Goal: Task Accomplishment & Management: Complete application form

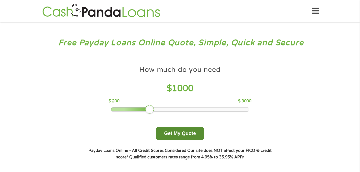
click at [193, 134] on button "Get My Quote" at bounding box center [179, 133] width 47 height 13
click at [315, 15] on icon at bounding box center [316, 10] width 8 height 13
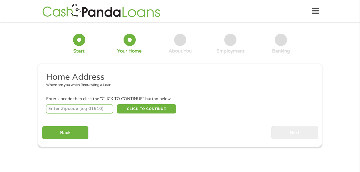
click at [99, 110] on input "number" at bounding box center [79, 108] width 67 height 9
type input "30224"
select select "[US_STATE]"
click at [153, 109] on button "CLICK TO CONTINUE" at bounding box center [146, 108] width 59 height 9
type input "30224"
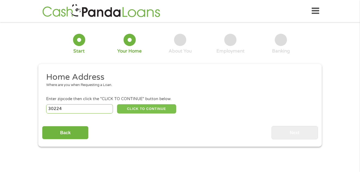
type input "[PERSON_NAME]"
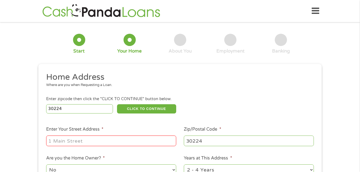
click at [146, 141] on input "Enter Your Street Address *" at bounding box center [111, 140] width 130 height 10
type input "[STREET_ADDRESS]"
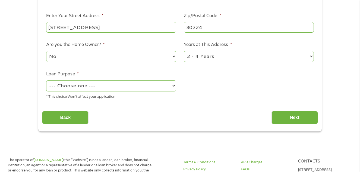
scroll to position [135, 0]
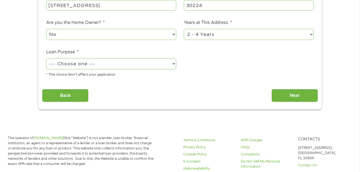
click at [171, 33] on select "No Yes" at bounding box center [111, 34] width 130 height 11
select select "yes"
click at [46, 29] on select "No Yes" at bounding box center [111, 34] width 130 height 11
click at [167, 63] on select "--- Choose one --- Pay Bills Debt Consolidation Home Improvement Major Purchase…" at bounding box center [111, 63] width 130 height 11
select select "shorttermcash"
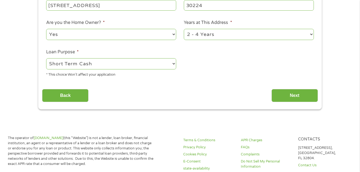
click at [46, 58] on select "--- Choose one --- Pay Bills Debt Consolidation Home Improvement Major Purchase…" at bounding box center [111, 63] width 130 height 11
click at [293, 97] on input "Next" at bounding box center [294, 95] width 46 height 13
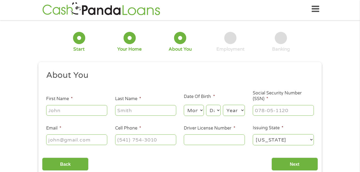
scroll to position [0, 0]
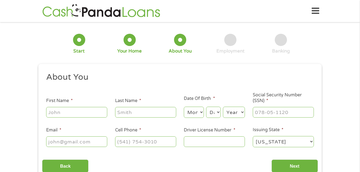
click at [77, 115] on input "First Name *" at bounding box center [76, 112] width 61 height 10
type input "[PERSON_NAME]"
type input "[PHONE_NUMBER]"
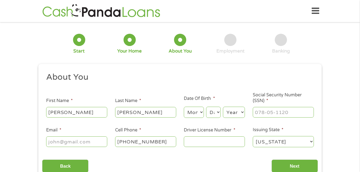
click at [198, 113] on select "Month 1 2 3 4 5 6 7 8 9 10 11 12" at bounding box center [194, 111] width 20 height 11
select select "12"
click at [184, 106] on select "Month 1 2 3 4 5 6 7 8 9 10 11 12" at bounding box center [194, 111] width 20 height 11
click at [214, 113] on select "Day 1 2 3 4 5 6 7 8 9 10 11 12 13 14 15 16 17 18 19 20 21 22 23 24 25 26 27 28 …" at bounding box center [213, 111] width 15 height 11
select select "5"
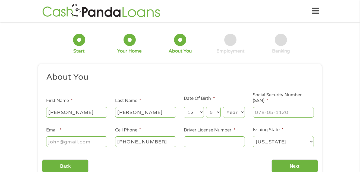
click at [206, 106] on select "Day 1 2 3 4 5 6 7 8 9 10 11 12 13 14 15 16 17 18 19 20 21 22 23 24 25 26 27 28 …" at bounding box center [213, 111] width 15 height 11
click at [243, 113] on select "Year [DATE] 2006 2005 2004 2003 2002 2001 2000 1999 1998 1997 1996 1995 1994 19…" at bounding box center [234, 111] width 22 height 11
select select "1964"
click at [223, 106] on select "Year [DATE] 2006 2005 2004 2003 2002 2001 2000 1999 1998 1997 1996 1995 1994 19…" at bounding box center [234, 111] width 22 height 11
click at [263, 116] on input "___-__-____" at bounding box center [283, 112] width 61 height 10
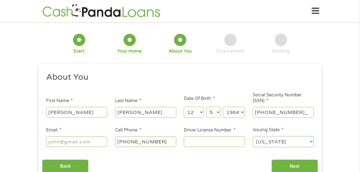
type input "416-11-6676"
click at [222, 142] on input "Driver License Number *" at bounding box center [214, 141] width 61 height 10
type input "051926296"
click at [83, 140] on input "Email *" at bounding box center [76, 141] width 61 height 10
type input "[EMAIL_ADDRESS][DOMAIN_NAME]"
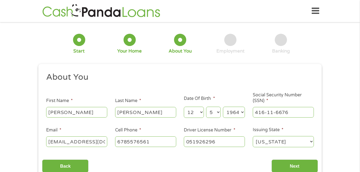
type input "[PHONE_NUMBER]"
click at [299, 166] on input "Next" at bounding box center [294, 165] width 46 height 13
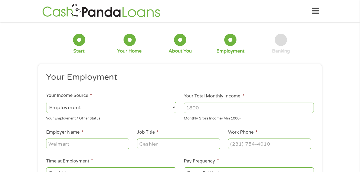
scroll to position [2, 2]
click at [199, 110] on input "Your Total Monthly Income *" at bounding box center [249, 107] width 130 height 10
type input "2600"
click at [71, 145] on input "Employer Name *" at bounding box center [87, 143] width 83 height 10
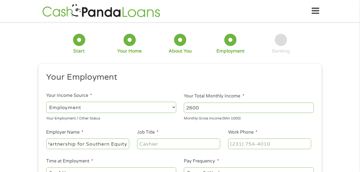
type input "Partnership for Southern Equity"
type input "Communications Manager"
type input "[PHONE_NUMBER]"
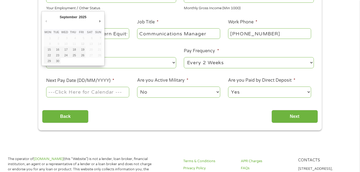
scroll to position [116, 0]
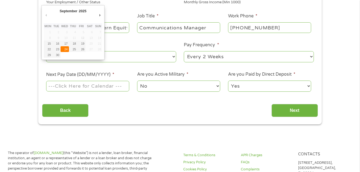
type input "[DATE]"
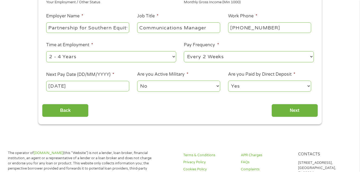
click at [259, 87] on select "Yes No" at bounding box center [269, 85] width 83 height 11
click at [228, 80] on select "Yes No" at bounding box center [269, 85] width 83 height 11
click at [276, 87] on select "Yes No" at bounding box center [269, 85] width 83 height 11
select select "1"
click at [228, 80] on select "Yes No" at bounding box center [269, 85] width 83 height 11
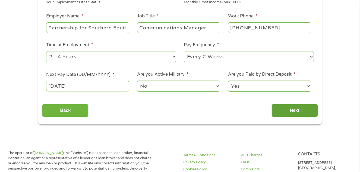
click at [285, 108] on input "Next" at bounding box center [294, 110] width 46 height 13
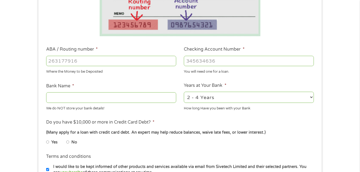
scroll to position [133, 0]
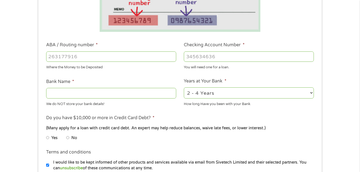
click at [140, 58] on input "ABA / Routing number *" at bounding box center [111, 56] width 130 height 10
type input "314972853"
type input "WOODFOREST NATIONAL BANK"
type input "314972853"
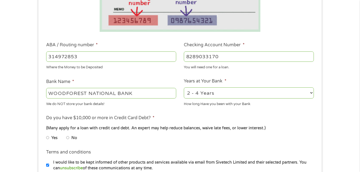
type input "8289033170"
click at [67, 138] on input "No" at bounding box center [67, 137] width 3 height 9
radio input "true"
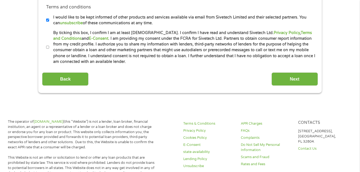
scroll to position [284, 0]
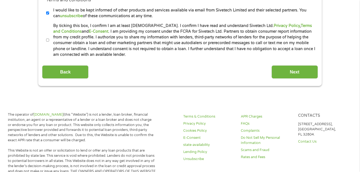
click at [49, 13] on input "I would like to be kept informed of other products and services available via e…" at bounding box center [47, 13] width 3 height 9
checkbox input "false"
click at [47, 40] on input "By ticking this box, I confirm I am at least [DEMOGRAPHIC_DATA]. I confirm I ha…" at bounding box center [47, 40] width 3 height 9
checkbox input "true"
click at [291, 72] on input "Next" at bounding box center [294, 71] width 46 height 13
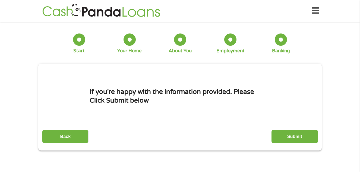
scroll to position [0, 0]
click at [292, 145] on div "This field is hidden when viewing the form gclid CjwKCAjwiY_GBhBEEiwAFaghvnaCRa…" at bounding box center [179, 107] width 283 height 87
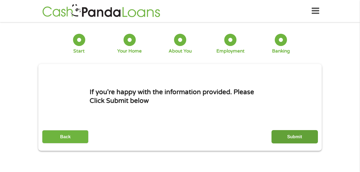
click at [291, 142] on input "Submit" at bounding box center [294, 136] width 46 height 13
